Goal: Information Seeking & Learning: Learn about a topic

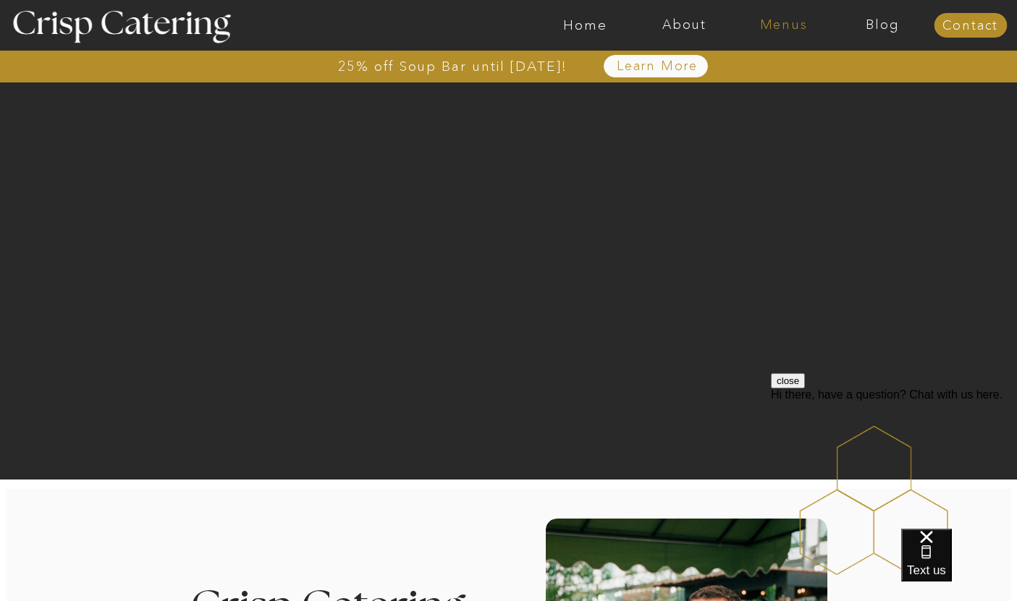
click at [799, 29] on nav "Menus" at bounding box center [783, 25] width 99 height 14
click at [792, 67] on nav "Summer (Mar-Aug)" at bounding box center [788, 66] width 130 height 14
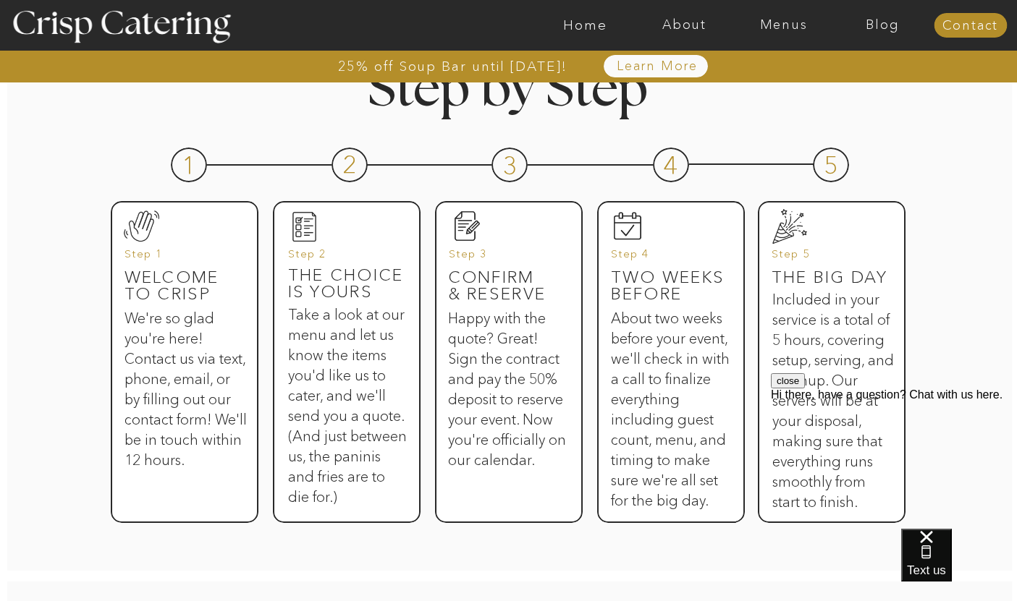
scroll to position [690, 0]
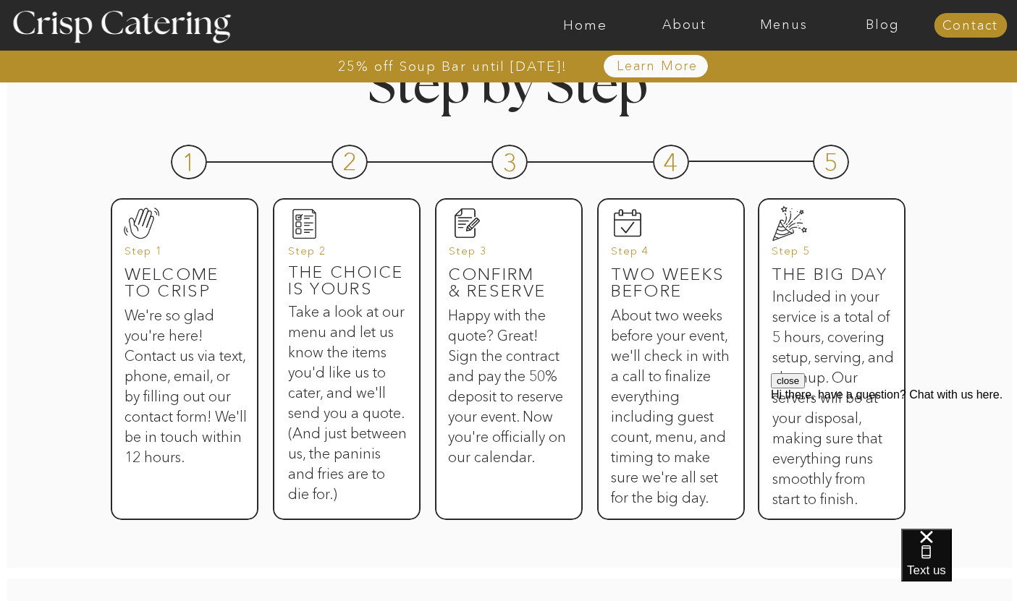
click at [805, 389] on button "close" at bounding box center [788, 380] width 34 height 15
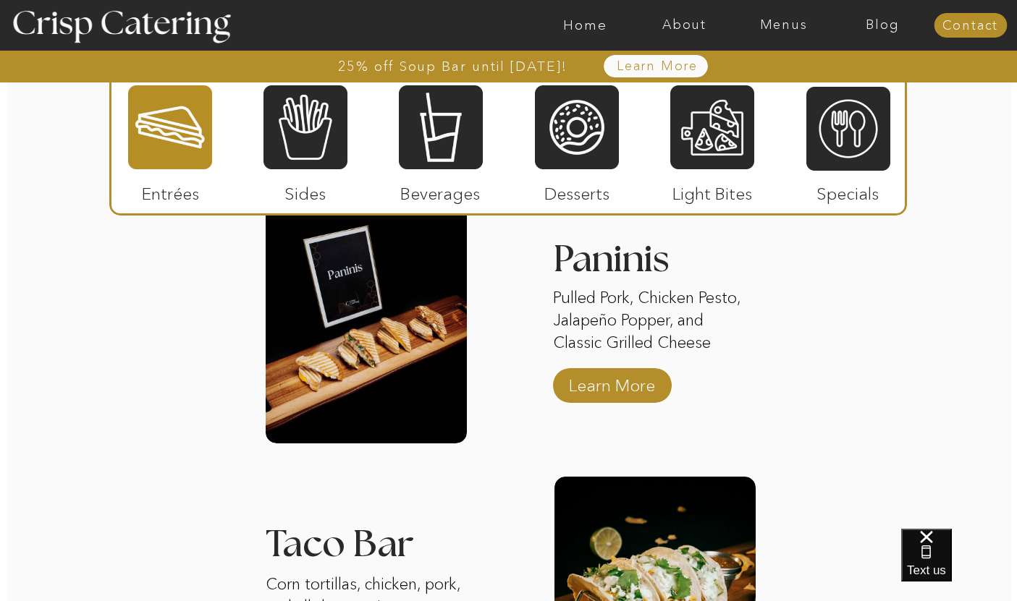
scroll to position [1466, 0]
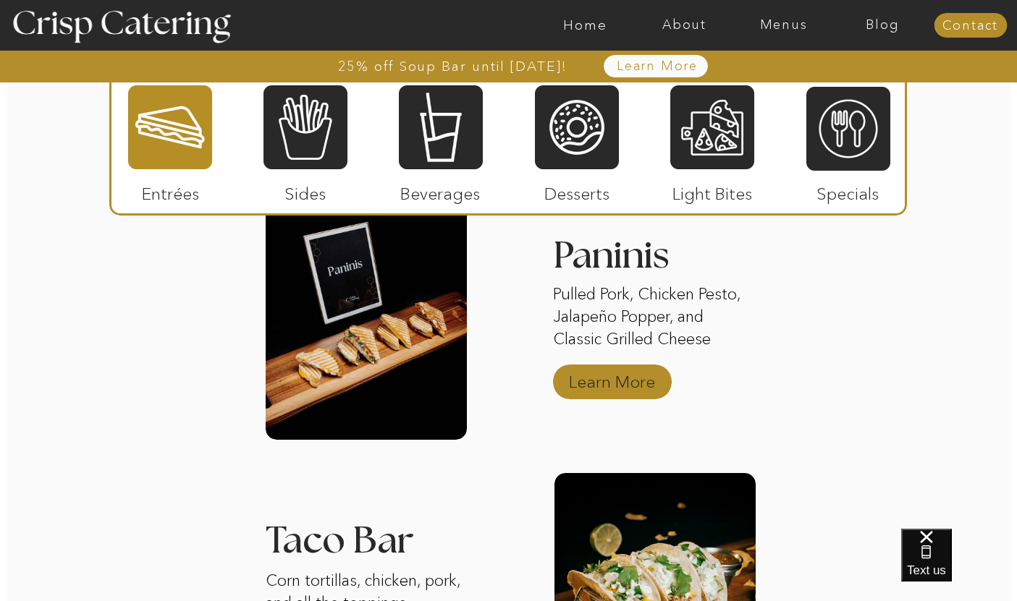
click at [590, 377] on p "Learn More" at bounding box center [612, 378] width 96 height 42
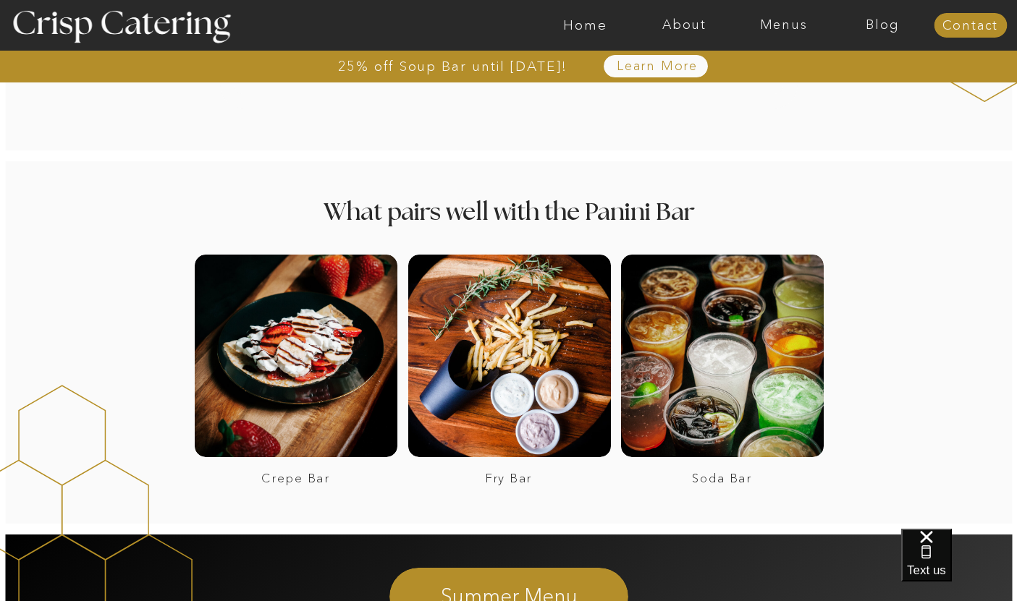
scroll to position [1789, 0]
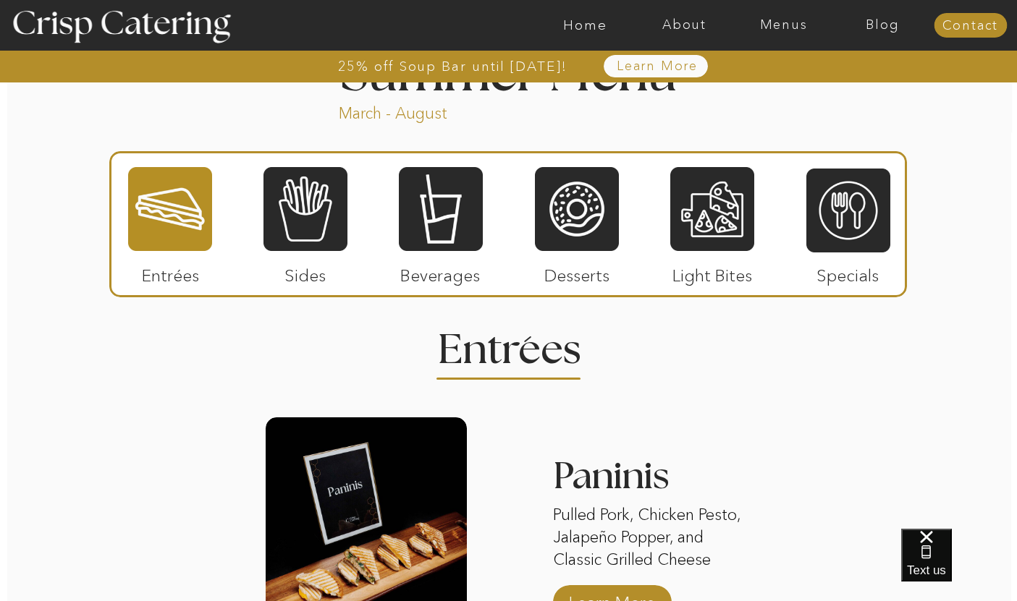
scroll to position [1246, 0]
